Goal: Communication & Community: Answer question/provide support

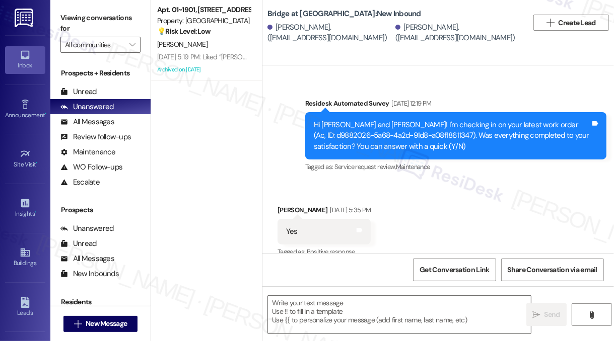
type textarea "Fetching suggested responses. Please feel free to read through the conversation…"
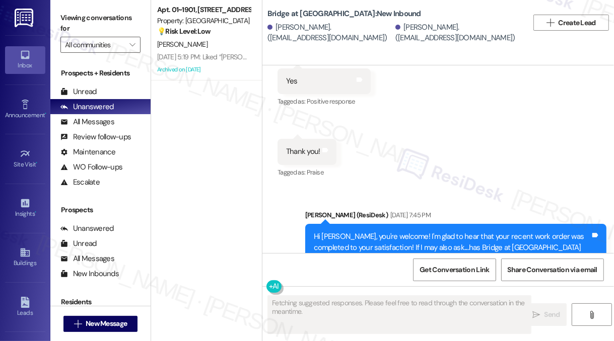
scroll to position [637, 0]
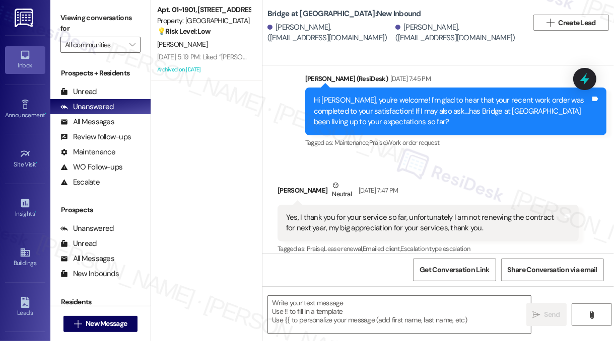
click at [432, 212] on div "Yes, I thank you for your service so far, unfortunately I am not renewing the c…" at bounding box center [424, 223] width 276 height 22
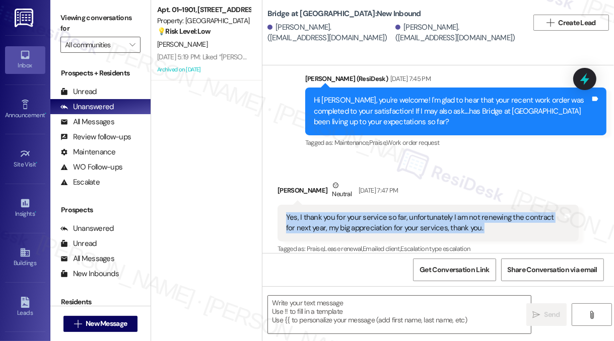
click at [432, 212] on div "Yes, I thank you for your service so far, unfortunately I am not renewing the c…" at bounding box center [424, 223] width 276 height 22
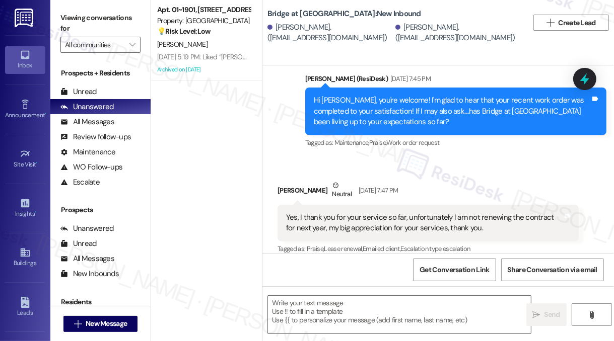
click at [388, 103] on div "Hi [PERSON_NAME], you're welcome! I'm glad to hear that your recent work order …" at bounding box center [452, 111] width 276 height 32
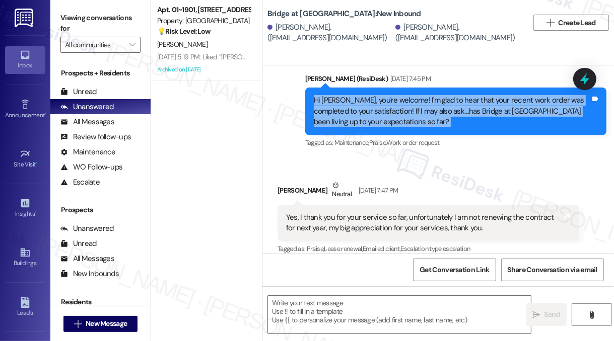
click at [388, 103] on div "Hi [PERSON_NAME], you're welcome! I'm glad to hear that your recent work order …" at bounding box center [452, 111] width 276 height 32
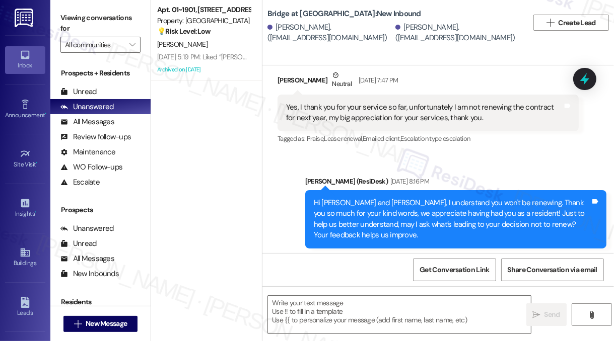
scroll to position [687, 0]
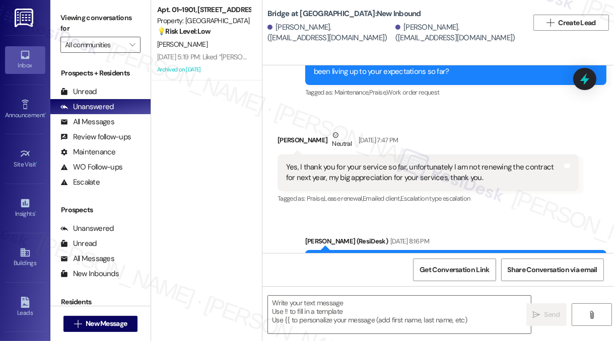
click at [410, 162] on div "Yes, I thank you for your service so far, unfortunately I am not renewing the c…" at bounding box center [424, 173] width 276 height 22
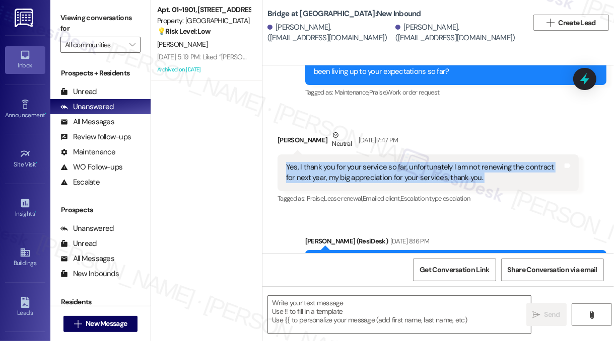
click at [410, 162] on div "Yes, I thank you for your service so far, unfortunately I am not renewing the c…" at bounding box center [424, 173] width 276 height 22
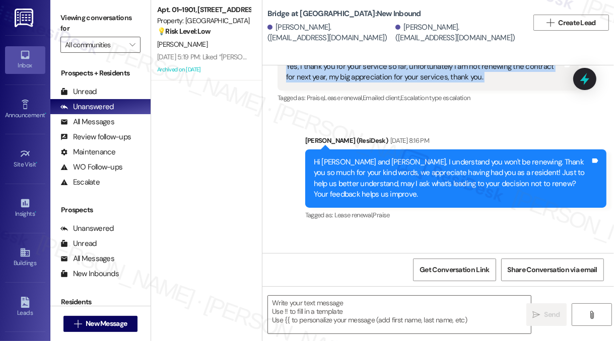
scroll to position [1040, 0]
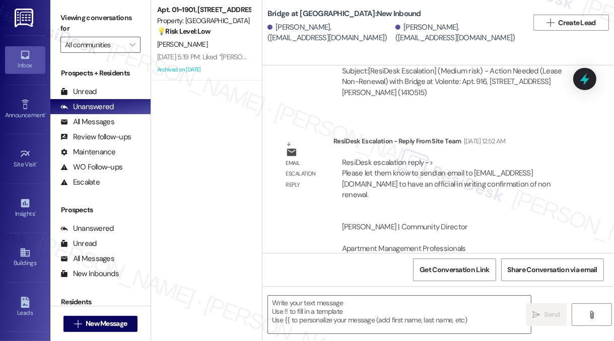
click at [447, 191] on div "ResiDesk escalation reply -> Please let them know to send an email to [EMAIL_AD…" at bounding box center [456, 298] width 230 height 280
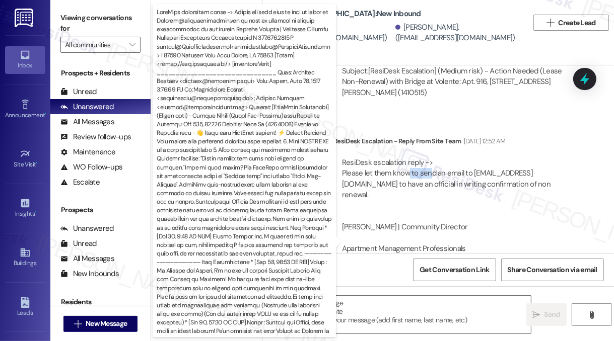
drag, startPoint x: 407, startPoint y: 159, endPoint x: 431, endPoint y: 165, distance: 24.4
click at [431, 165] on div "ResiDesk escalation reply -> Please let them know to send an email to [EMAIL_AD…" at bounding box center [446, 298] width 208 height 280
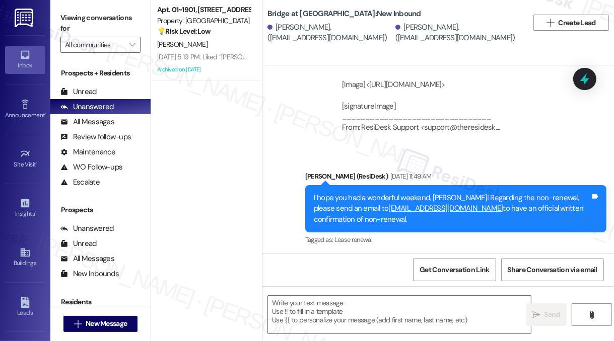
scroll to position [1392, 0]
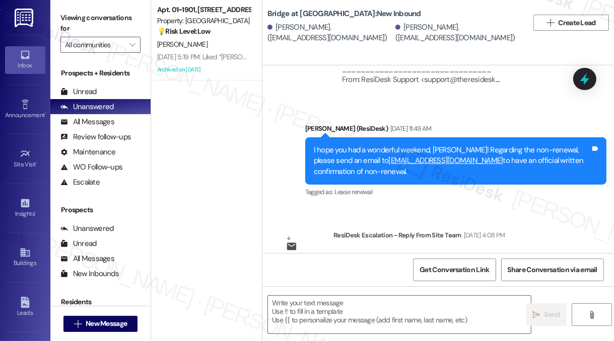
click at [416, 148] on div "I hope you had a wonderful weekend, [PERSON_NAME]! Regarding the non-renewal, p…" at bounding box center [452, 161] width 276 height 32
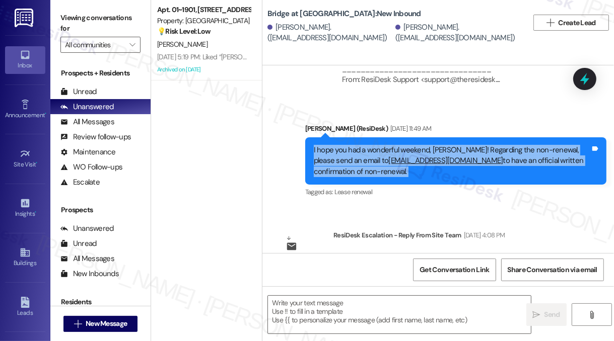
click at [416, 148] on div "I hope you had a wonderful weekend, [PERSON_NAME]! Regarding the non-renewal, p…" at bounding box center [452, 161] width 276 height 32
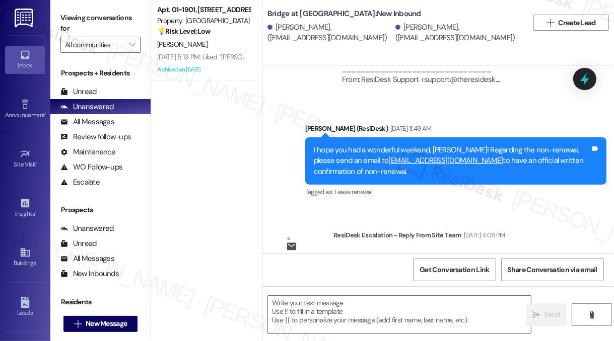
click at [519, 132] on div "[PERSON_NAME] (ResiDesk) [DATE] 11:49 AM" at bounding box center [455, 130] width 301 height 14
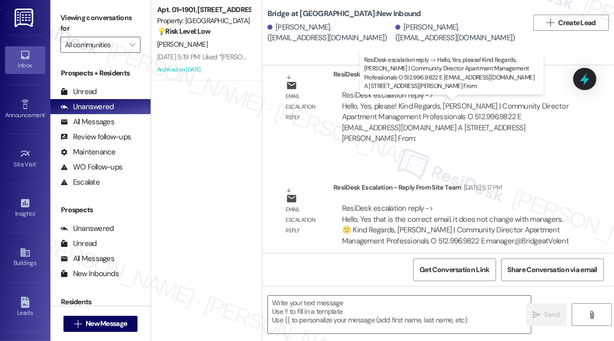
scroll to position [1563, 0]
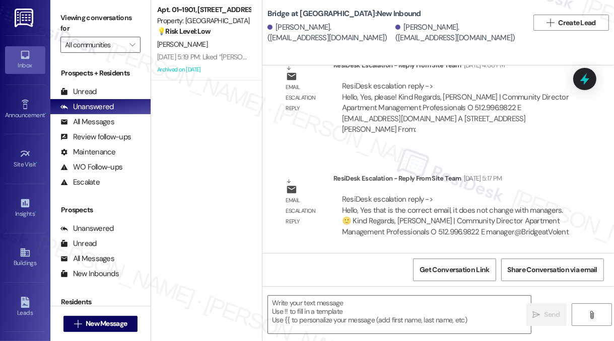
click at [531, 60] on div "Bridge at [GEOGRAPHIC_DATA]: New Inbound Slimane Maziz. ([EMAIL_ADDRESS][DOMAIN…" at bounding box center [437, 32] width 351 height 65
click at [509, 40] on div "[PERSON_NAME]. ([EMAIL_ADDRESS][DOMAIN_NAME])" at bounding box center [457, 33] width 125 height 22
drag, startPoint x: 531, startPoint y: 44, endPoint x: 518, endPoint y: 38, distance: 14.7
click at [531, 44] on div "Bridge at [GEOGRAPHIC_DATA]: New Inbound Slimane Maziz. ([EMAIL_ADDRESS][DOMAIN…" at bounding box center [437, 32] width 351 height 65
